Goal: Task Accomplishment & Management: Use online tool/utility

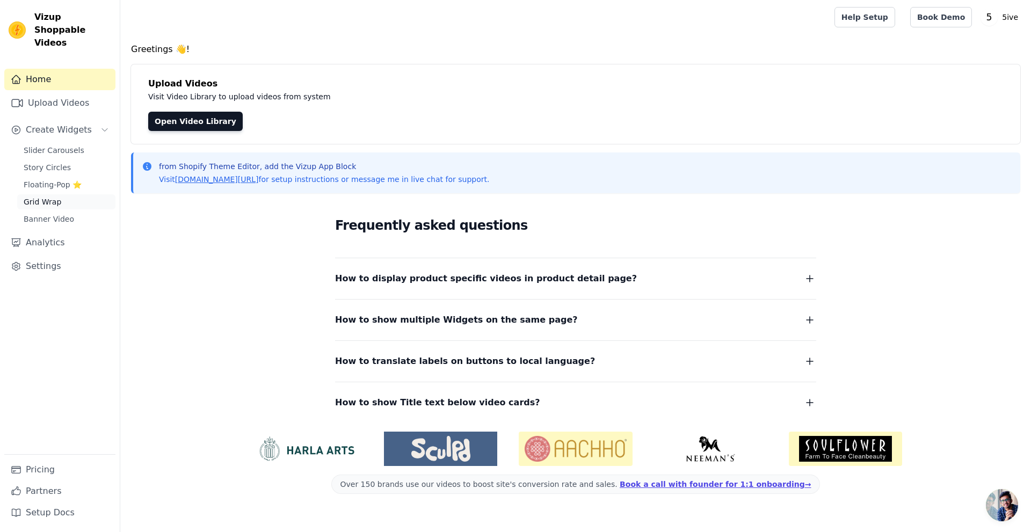
click at [42, 197] on span "Grid Wrap" at bounding box center [43, 202] width 38 height 11
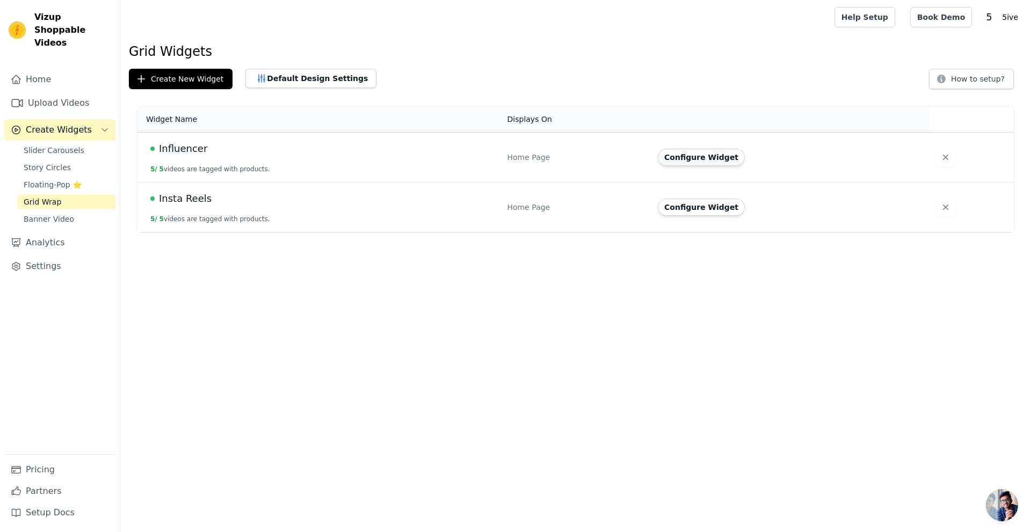
click at [688, 160] on button "Configure Widget" at bounding box center [701, 157] width 87 height 17
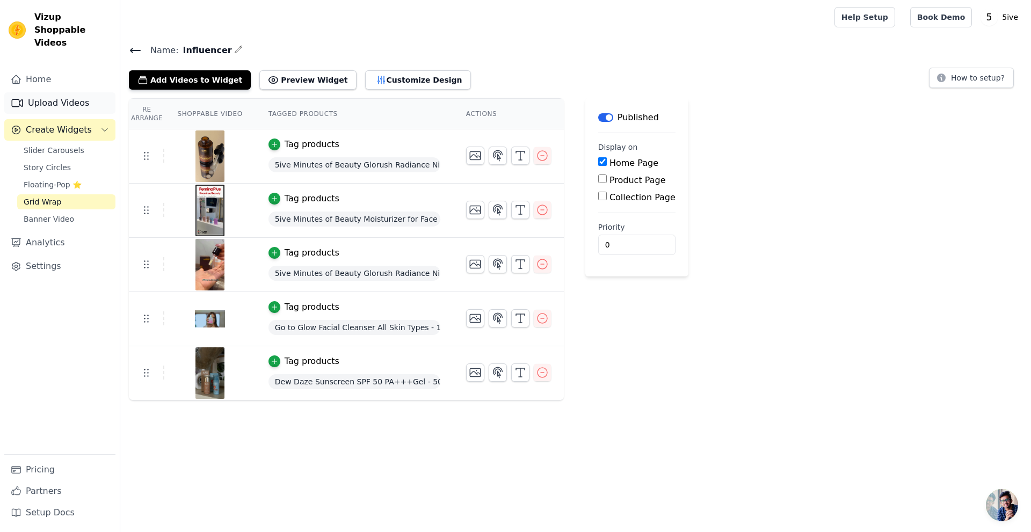
click at [50, 93] on link "Upload Videos" at bounding box center [59, 102] width 111 height 21
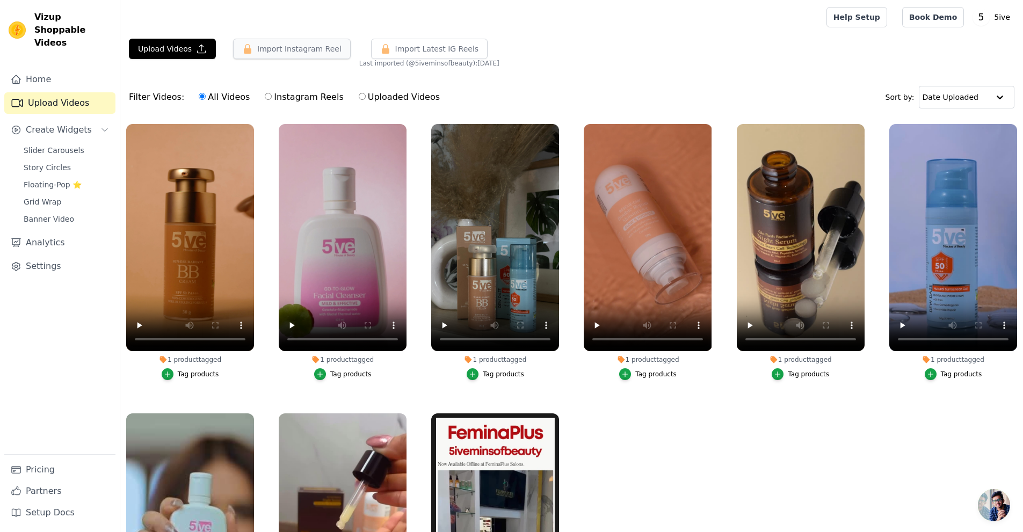
click at [273, 47] on button "Import Instagram Reel" at bounding box center [292, 49] width 118 height 20
click at [265, 99] on input "Instagram Reels" at bounding box center [268, 96] width 7 height 7
radio input "true"
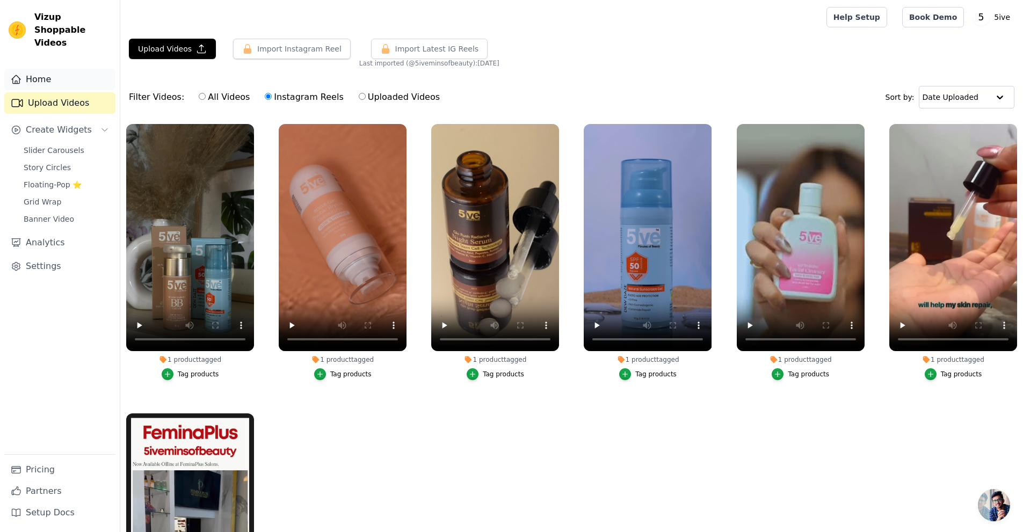
click at [49, 69] on link "Home" at bounding box center [59, 79] width 111 height 21
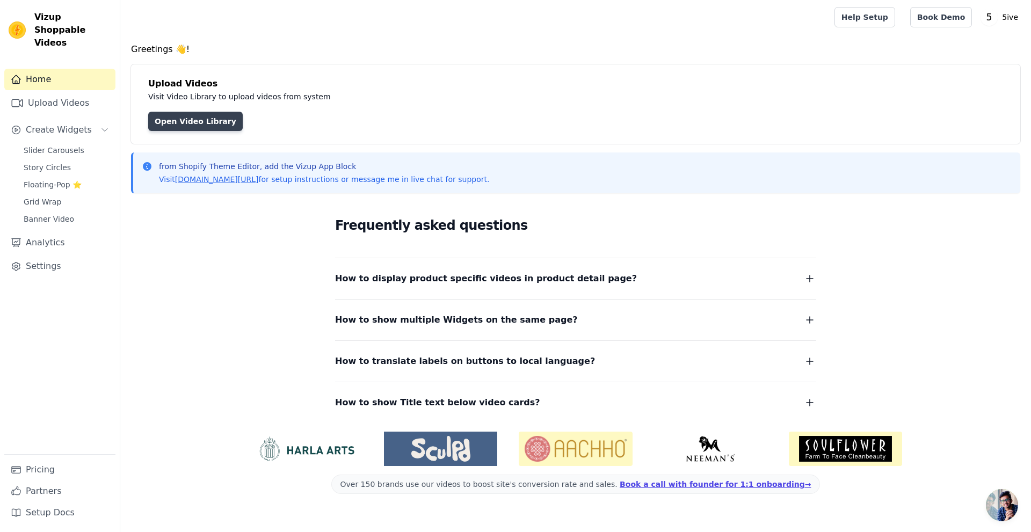
click at [204, 121] on link "Open Video Library" at bounding box center [195, 121] width 95 height 19
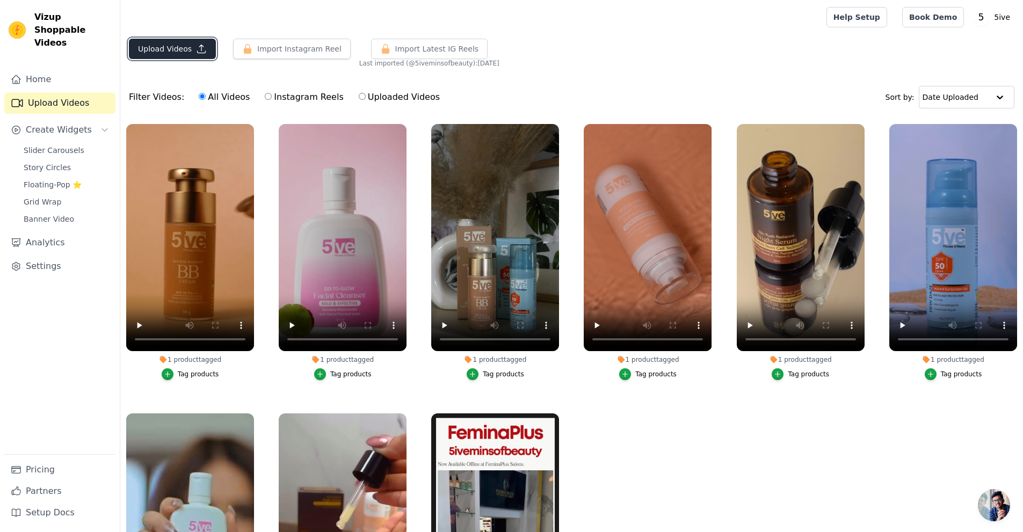
click at [192, 55] on button "Upload Videos" at bounding box center [172, 49] width 87 height 20
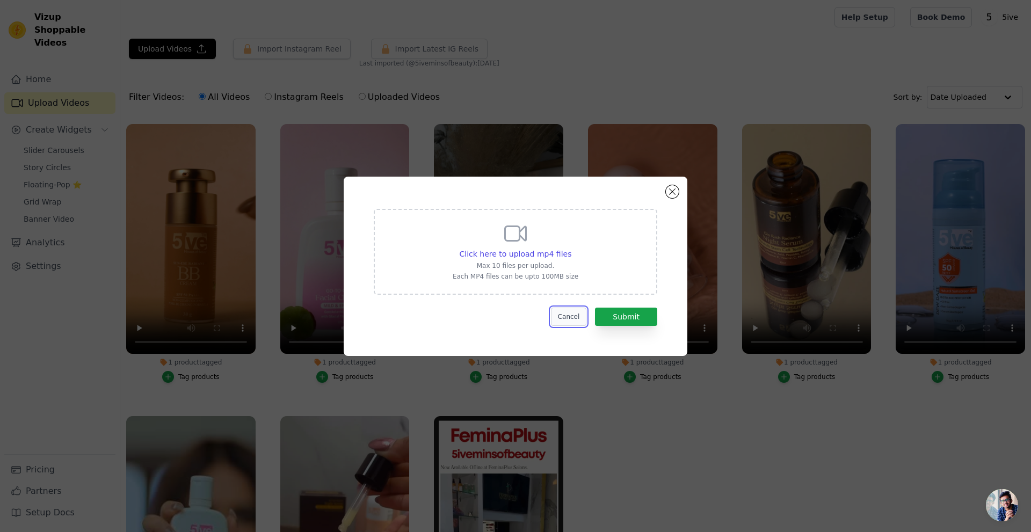
click at [569, 322] on button "Cancel" at bounding box center [569, 317] width 36 height 18
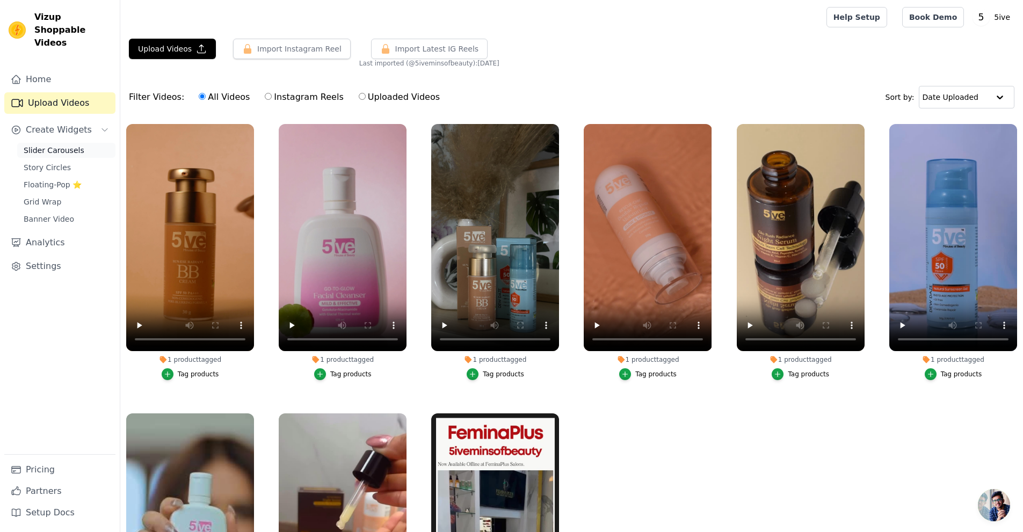
click at [45, 144] on link "Slider Carousels" at bounding box center [66, 150] width 98 height 15
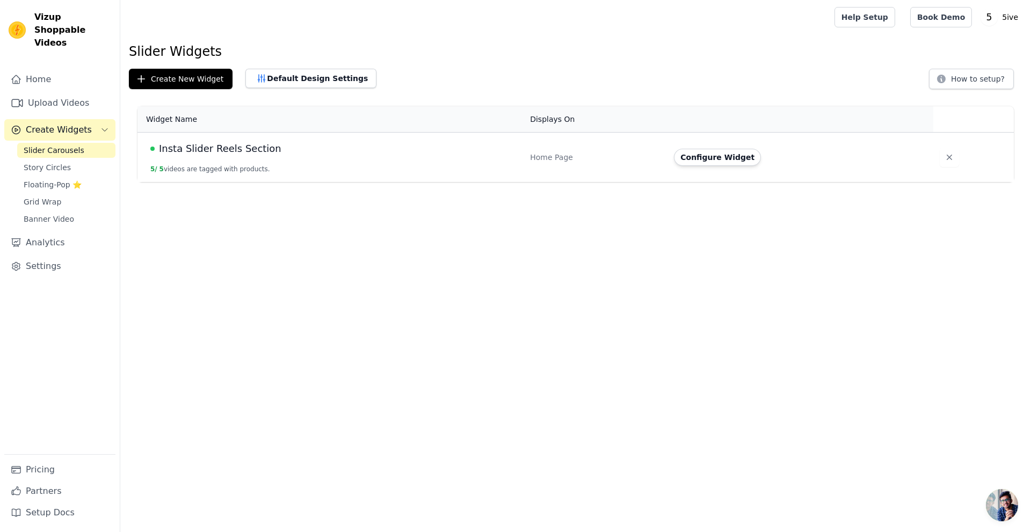
click at [377, 182] on html "Vizup Shoppable Videos Home Upload Videos Create Widgets Slider Carousels Story…" at bounding box center [515, 91] width 1031 height 182
